Goal: Navigation & Orientation: Find specific page/section

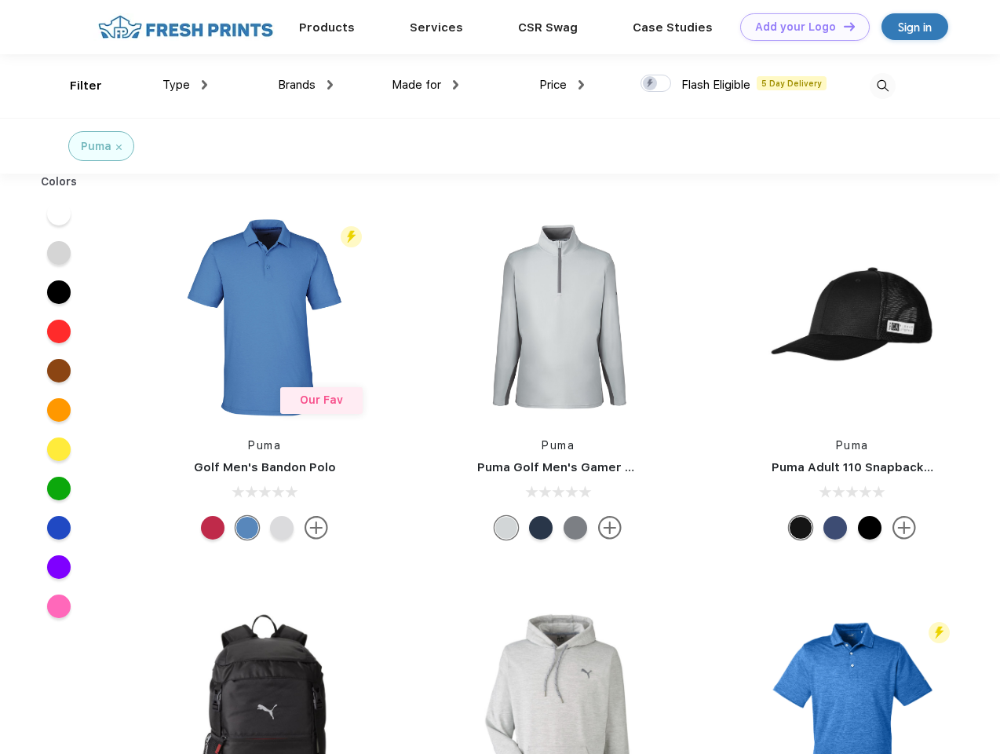
click at [799, 27] on link "Add your Logo Design Tool" at bounding box center [805, 26] width 130 height 27
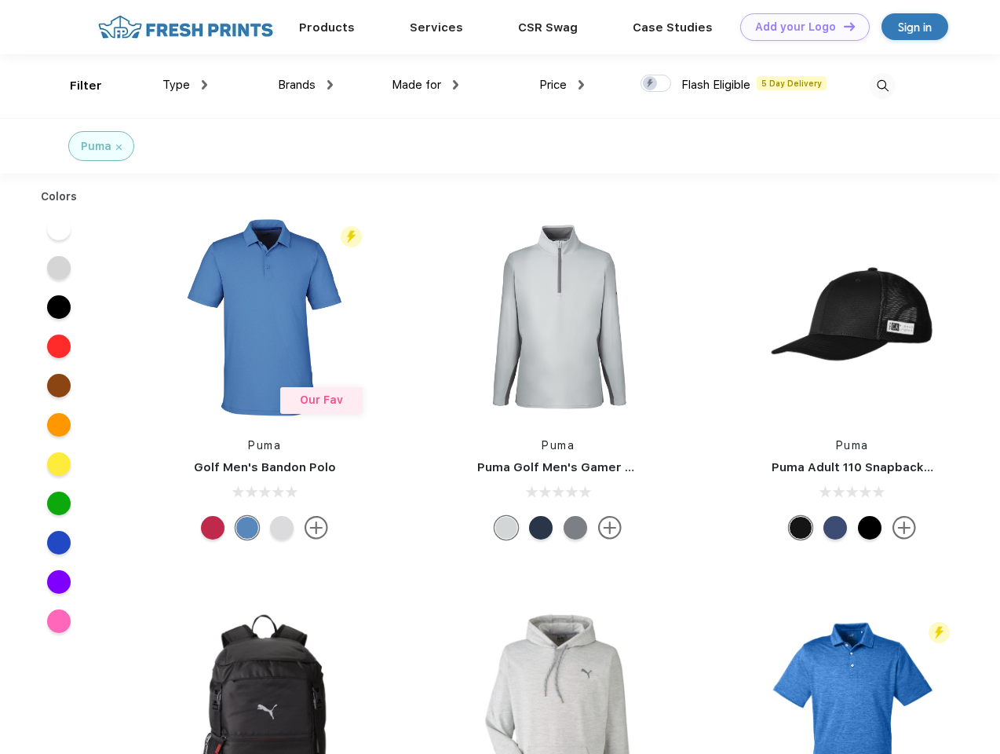
click at [0, 0] on div "Design Tool" at bounding box center [0, 0] width 0 height 0
click at [843, 26] on link "Add your Logo Design Tool" at bounding box center [805, 26] width 130 height 27
click at [75, 86] on div "Filter" at bounding box center [86, 86] width 32 height 18
click at [185, 85] on span "Type" at bounding box center [176, 85] width 27 height 14
click at [305, 85] on span "Brands" at bounding box center [297, 85] width 38 height 14
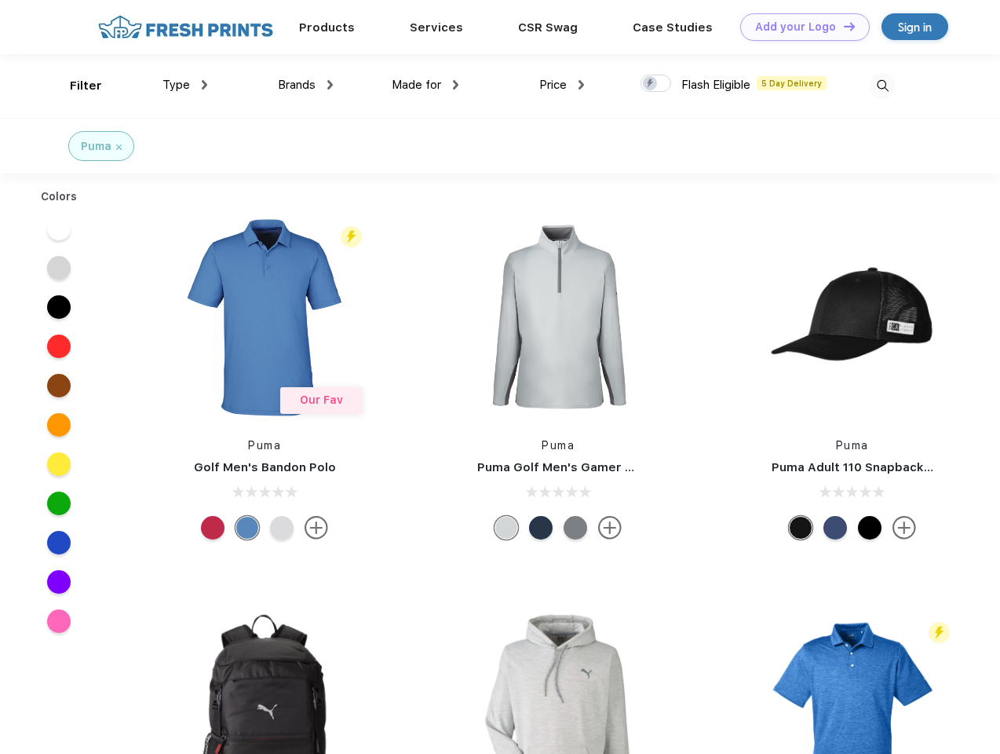
click at [426, 85] on span "Made for" at bounding box center [416, 85] width 49 height 14
click at [562, 85] on span "Price" at bounding box center [552, 85] width 27 height 14
click at [656, 84] on div at bounding box center [656, 83] width 31 height 17
click at [651, 84] on input "checkbox" at bounding box center [646, 79] width 10 height 10
click at [883, 86] on img at bounding box center [883, 86] width 26 height 26
